Goal: Entertainment & Leisure: Browse casually

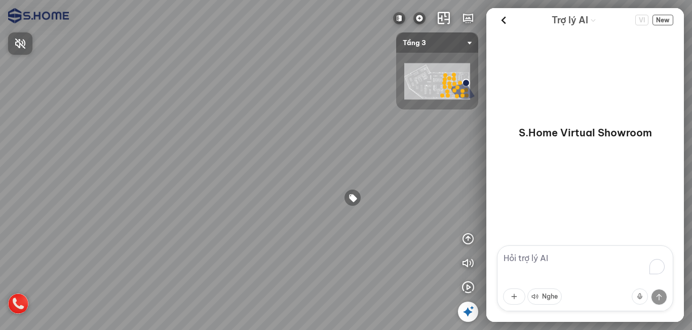
click at [471, 242] on div at bounding box center [346, 165] width 692 height 330
click at [470, 240] on icon "button" at bounding box center [468, 238] width 12 height 12
click at [439, 285] on icon "button" at bounding box center [441, 287] width 12 height 12
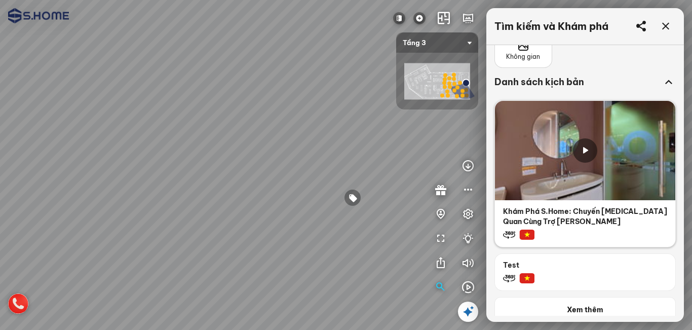
scroll to position [101, 0]
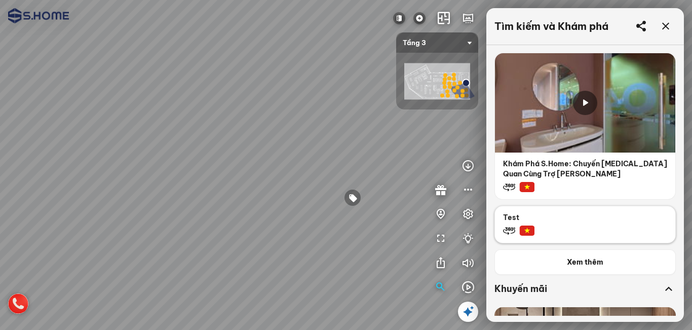
click at [561, 220] on p "Test" at bounding box center [585, 214] width 180 height 16
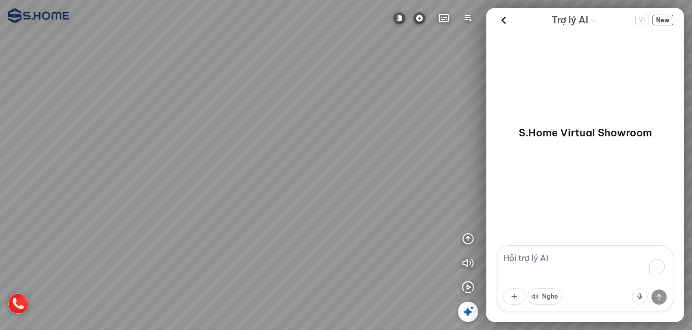
click at [469, 310] on icon at bounding box center [468, 311] width 12 height 12
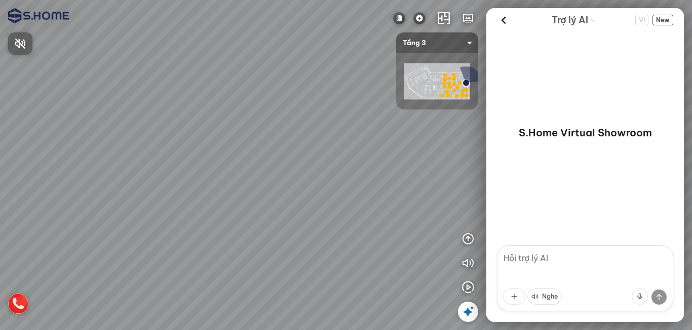
drag, startPoint x: 409, startPoint y: 184, endPoint x: 219, endPoint y: 189, distance: 190.5
click at [275, 173] on div at bounding box center [346, 165] width 692 height 330
click at [219, 189] on div at bounding box center [346, 165] width 692 height 330
drag, startPoint x: 315, startPoint y: 194, endPoint x: 222, endPoint y: 193, distance: 92.2
click at [193, 194] on div at bounding box center [346, 165] width 692 height 330
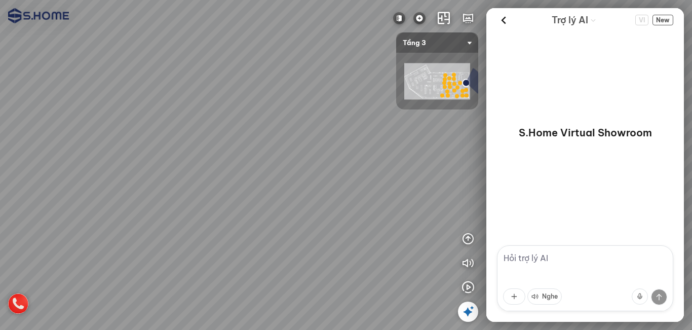
click at [214, 198] on div at bounding box center [346, 165] width 692 height 330
drag, startPoint x: 296, startPoint y: 199, endPoint x: 222, endPoint y: 207, distance: 74.4
click at [124, 207] on div at bounding box center [346, 165] width 692 height 330
click at [115, 209] on div at bounding box center [346, 165] width 692 height 330
click at [215, 223] on div at bounding box center [346, 165] width 692 height 330
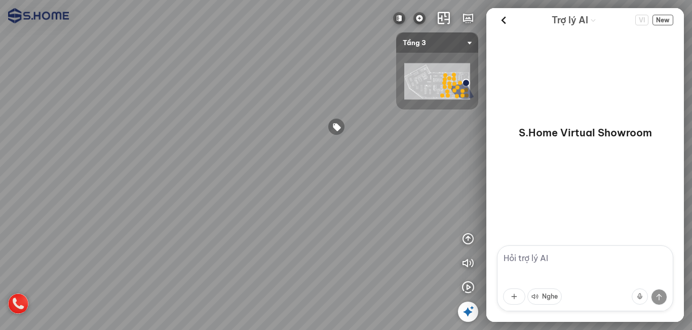
click at [250, 270] on div at bounding box center [346, 165] width 692 height 330
click at [466, 311] on icon at bounding box center [468, 311] width 12 height 12
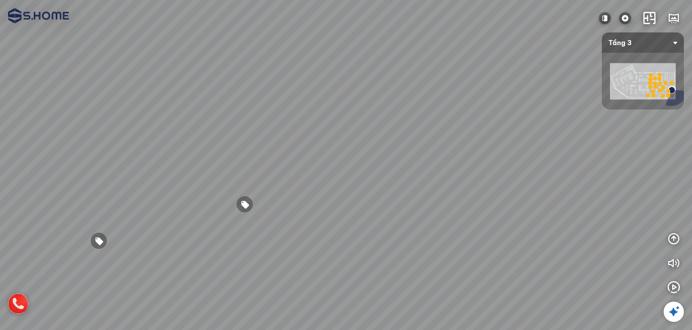
click at [674, 310] on icon at bounding box center [674, 311] width 12 height 12
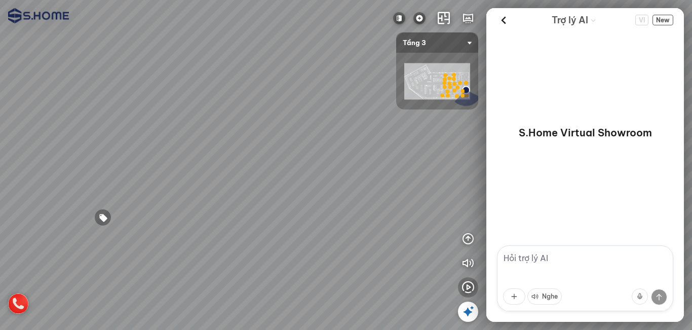
click at [465, 284] on icon "button" at bounding box center [468, 287] width 12 height 12
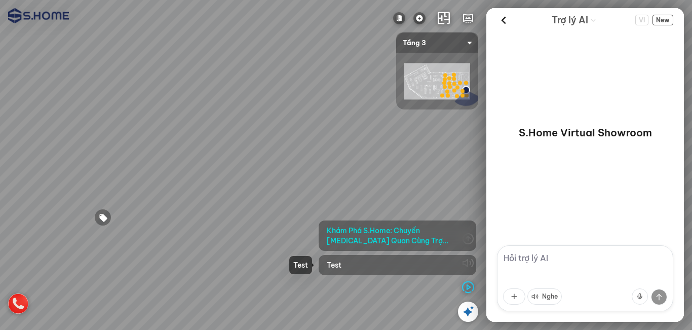
click at [384, 269] on div "Test" at bounding box center [398, 265] width 158 height 20
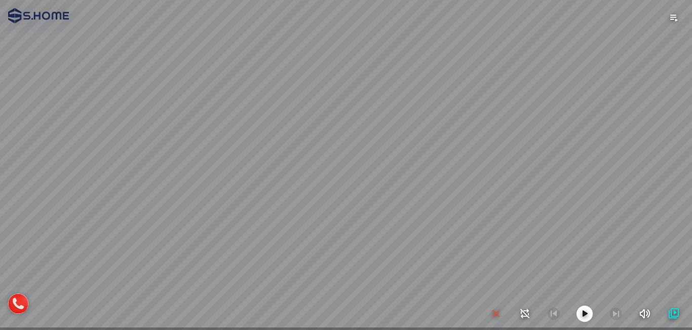
click at [581, 311] on icon "button" at bounding box center [584, 313] width 12 height 12
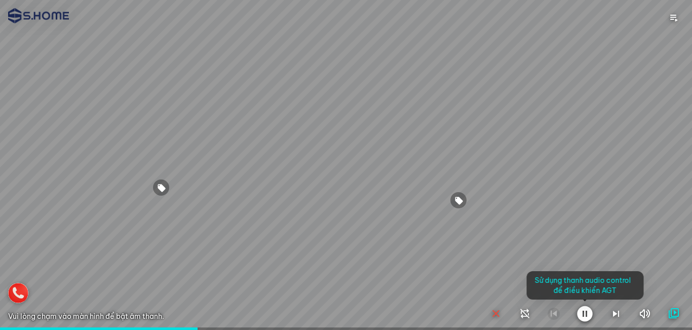
click at [260, 264] on div at bounding box center [346, 165] width 692 height 330
